Goal: Download file/media

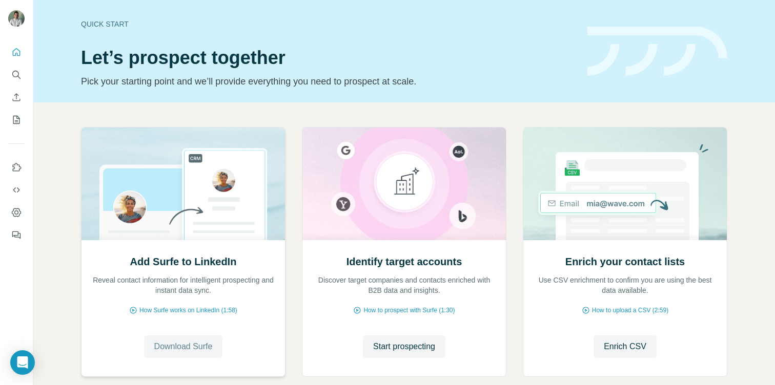
click at [202, 343] on span "Download Surfe" at bounding box center [183, 347] width 58 height 12
